Goal: Information Seeking & Learning: Learn about a topic

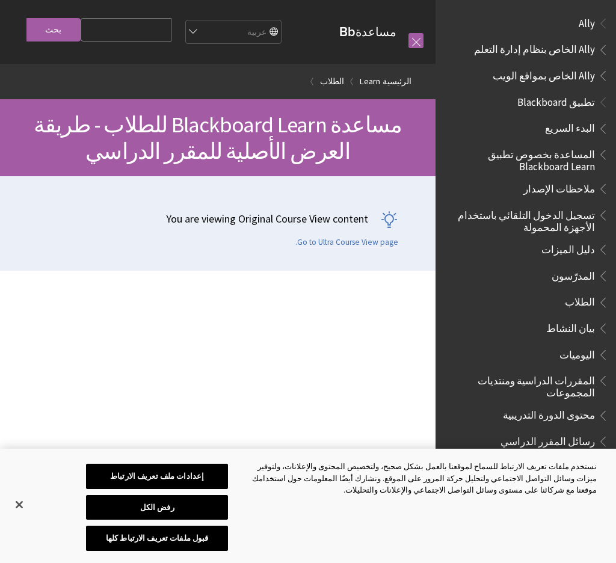
scroll to position [1106, 0]
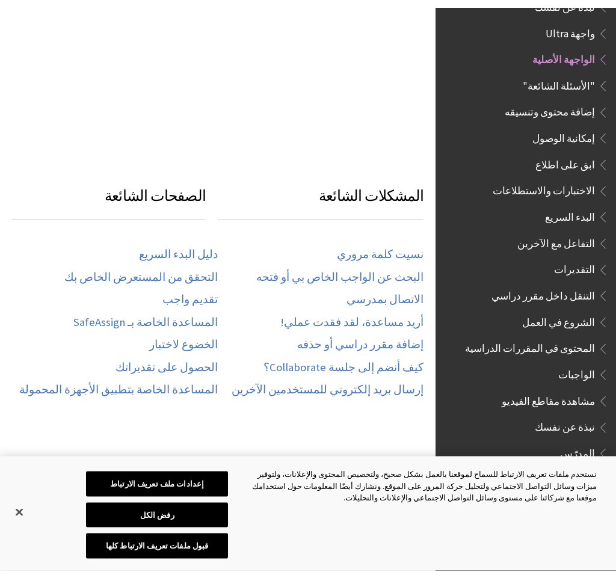
scroll to position [376, 0]
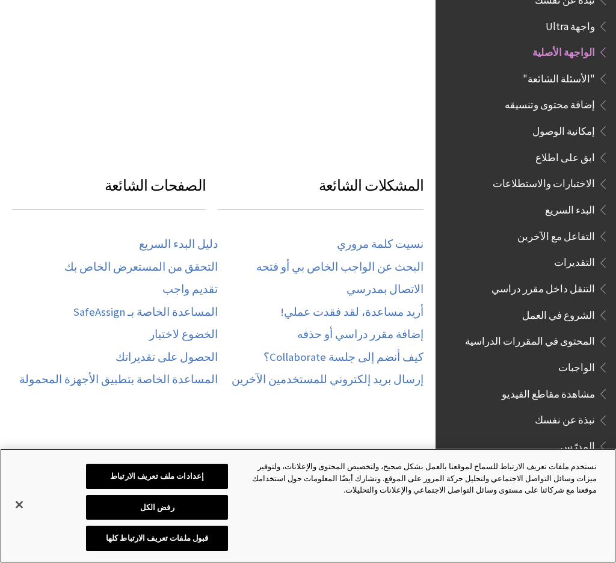
click at [23, 518] on button "إغلاق" at bounding box center [19, 504] width 26 height 26
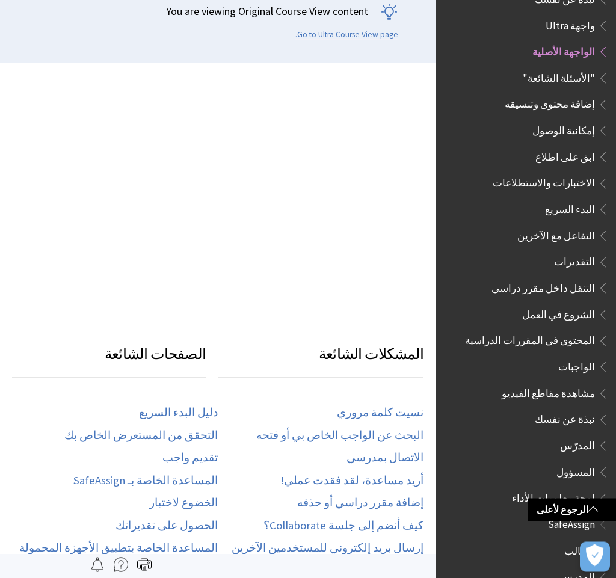
scroll to position [0, 0]
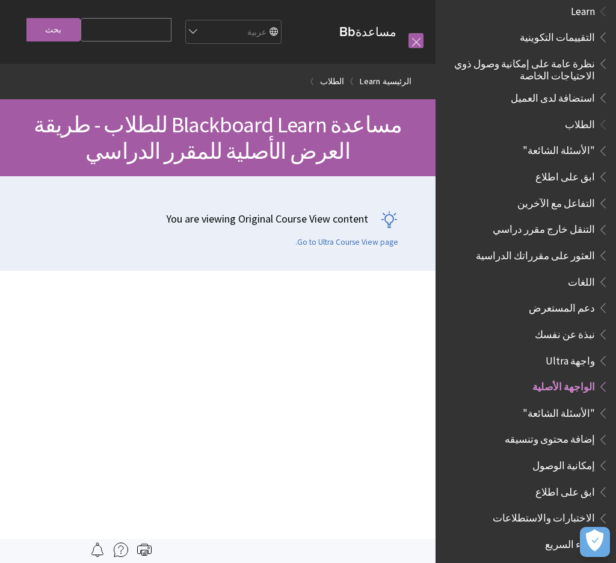
scroll to position [766, 0]
